Goal: Register for event/course

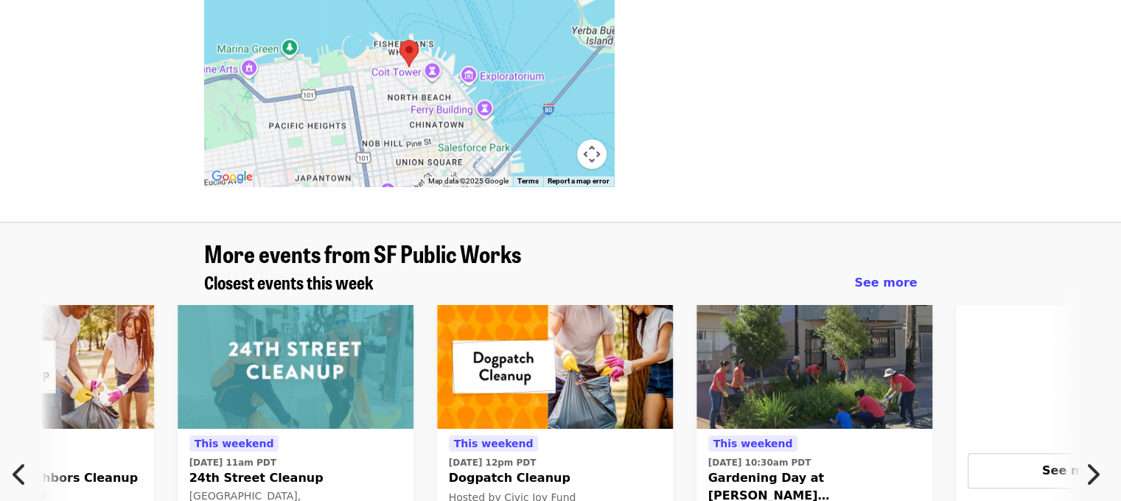
scroll to position [1479, 0]
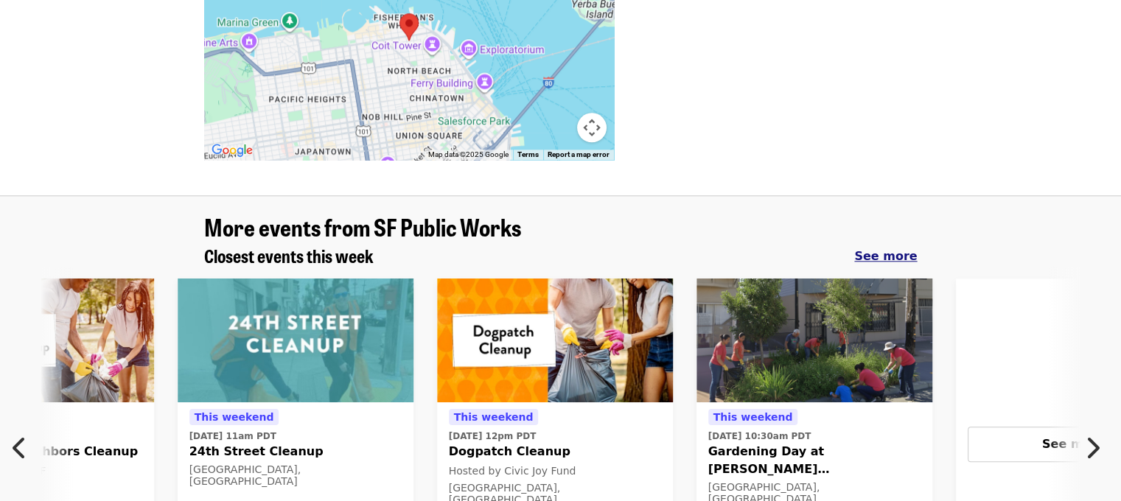
click at [897, 249] on span "See more" at bounding box center [885, 256] width 63 height 14
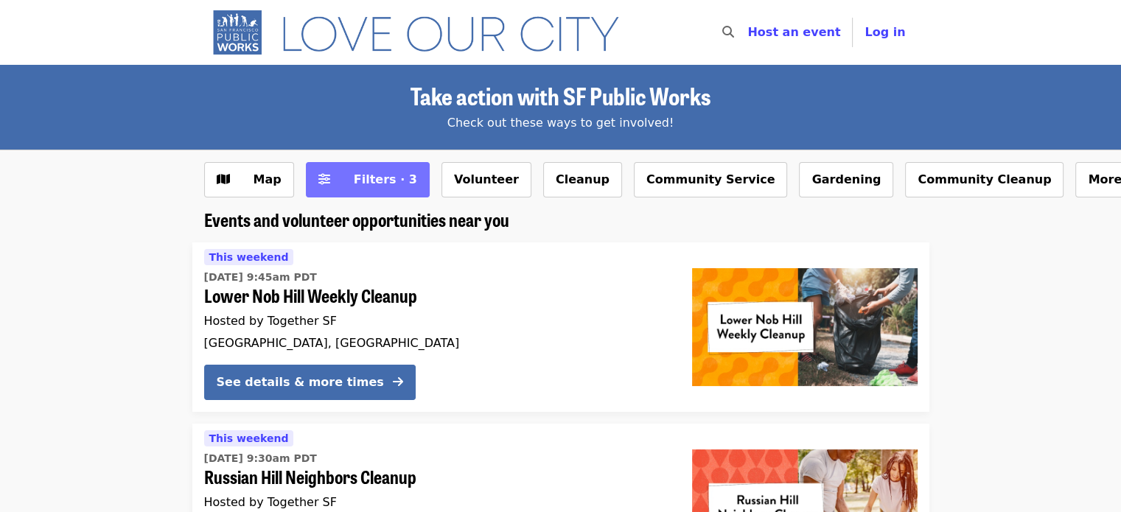
click at [384, 176] on span "Filters · 3" at bounding box center [385, 179] width 63 height 14
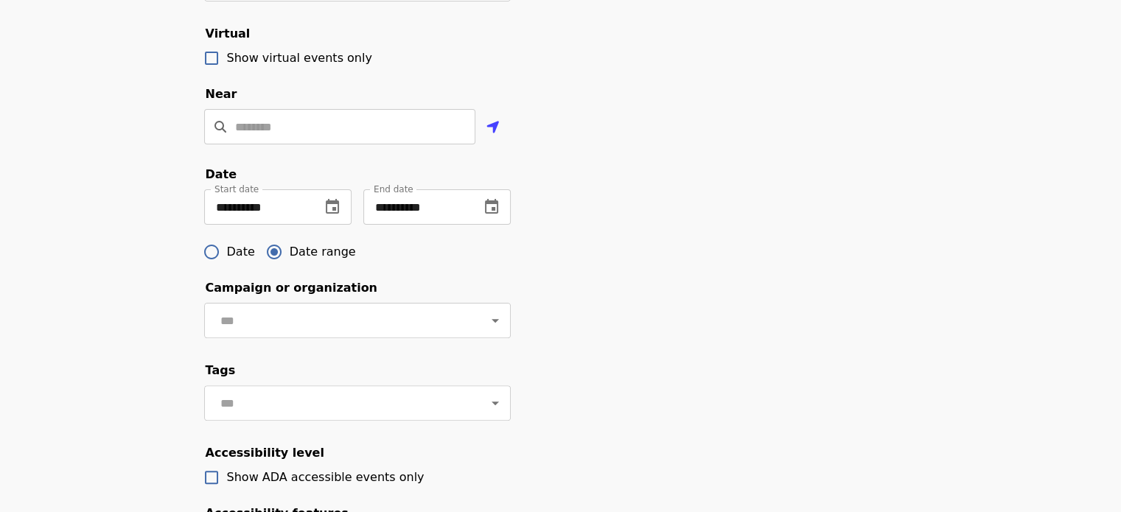
scroll to position [444, 0]
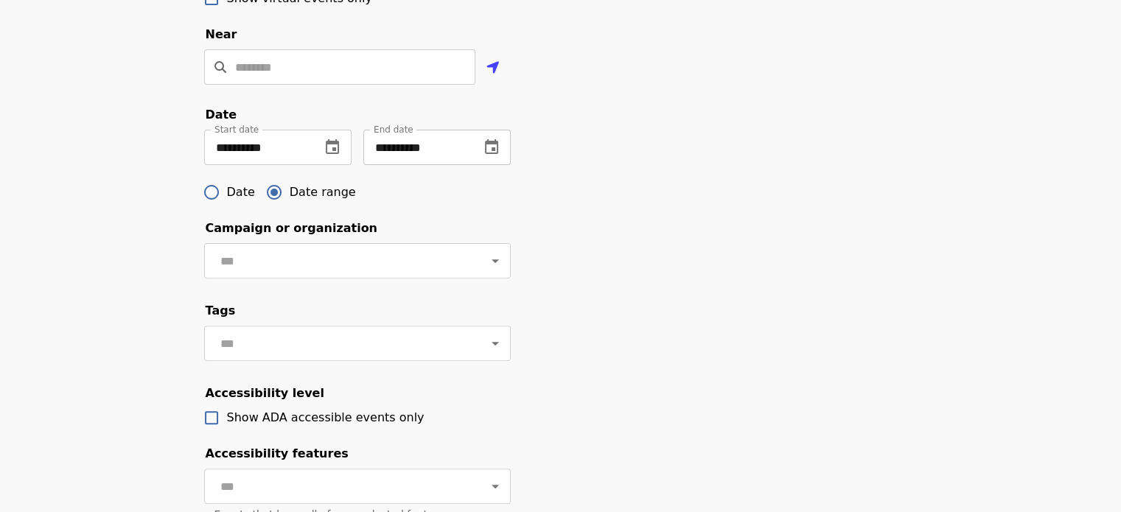
click at [486, 156] on icon "change date" at bounding box center [492, 148] width 18 height 18
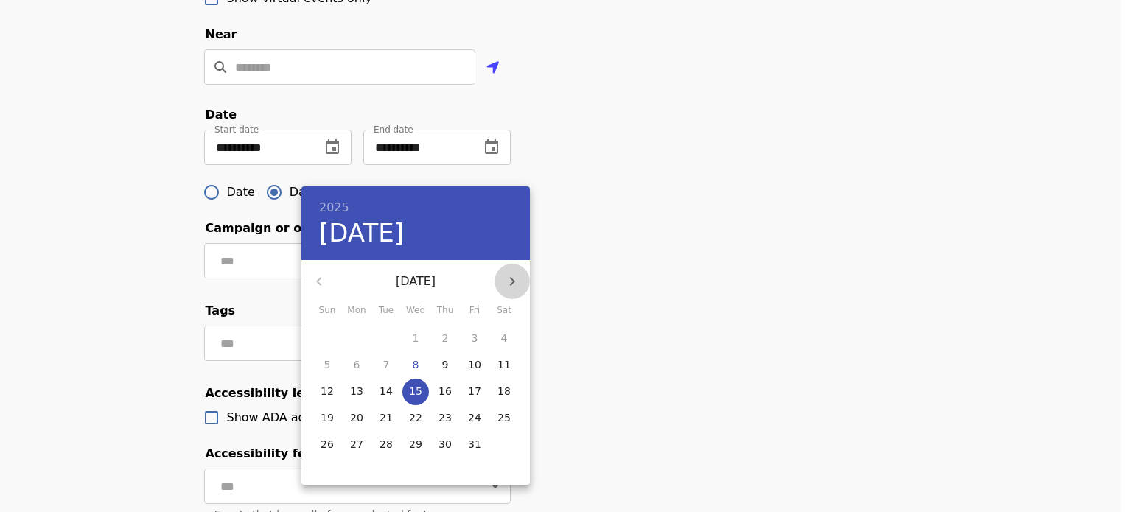
click at [515, 278] on icon "button" at bounding box center [512, 282] width 18 height 18
click at [413, 444] on p "31" at bounding box center [415, 444] width 13 height 15
type input "**********"
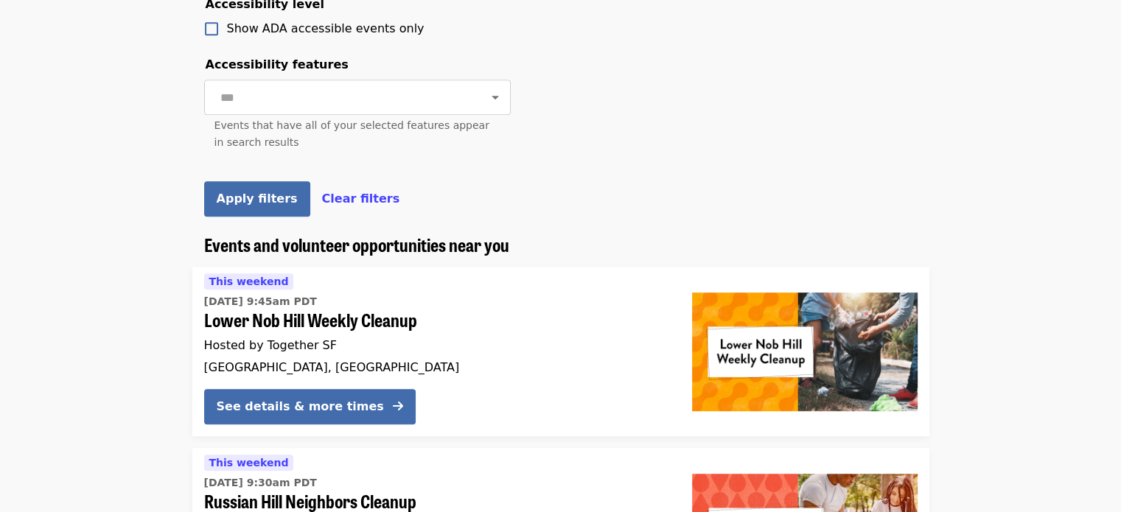
scroll to position [853, 0]
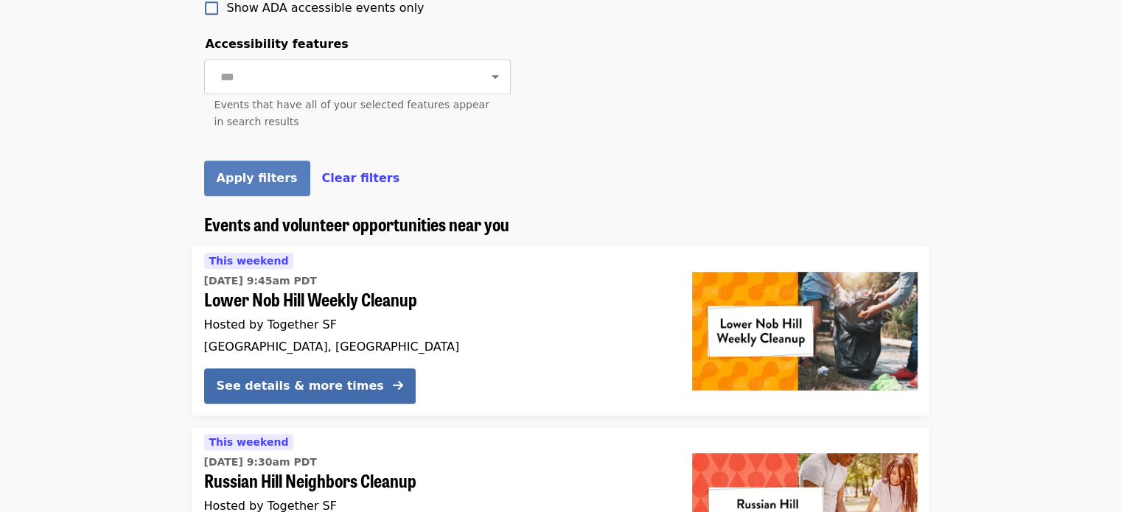
click at [271, 185] on span "Apply filters" at bounding box center [257, 178] width 81 height 14
